Goal: Check status: Check status

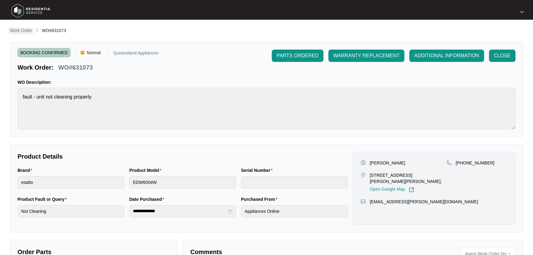
click at [23, 30] on p "Work Order" at bounding box center [21, 30] width 22 height 6
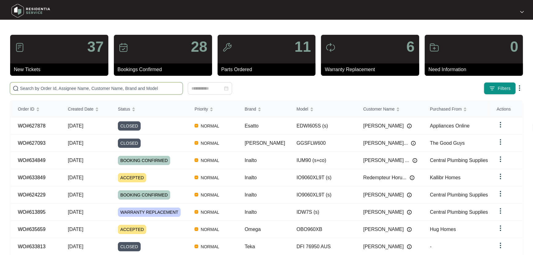
click at [132, 85] on input "text" at bounding box center [100, 88] width 160 height 7
paste input "631113"
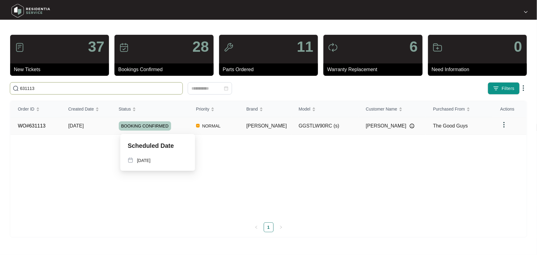
type input "631113"
click at [182, 127] on div "BOOKING CONFIRMED" at bounding box center [154, 125] width 70 height 9
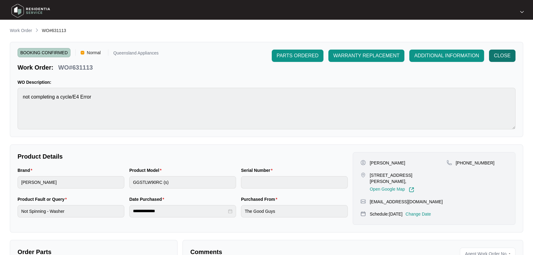
click at [507, 54] on span "CLOSE" at bounding box center [501, 55] width 17 height 7
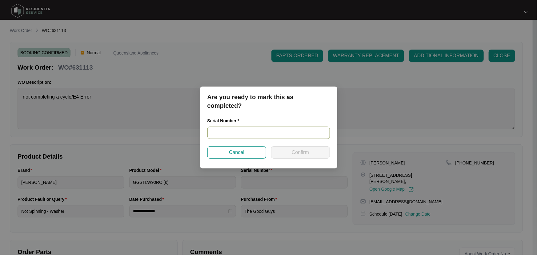
click at [254, 137] on input "text" at bounding box center [268, 132] width 122 height 12
paste input "540K680760138151D00214"
type input "540K680760138151D00214"
click at [307, 152] on span "Confirm" at bounding box center [299, 152] width 17 height 7
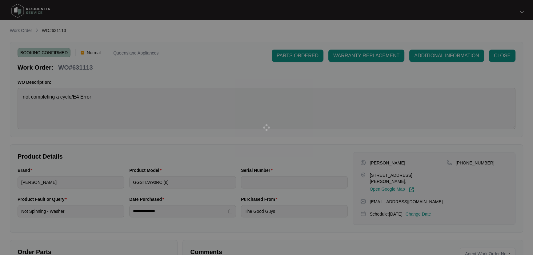
type input "540K680760138151D00214"
